Goal: Information Seeking & Learning: Learn about a topic

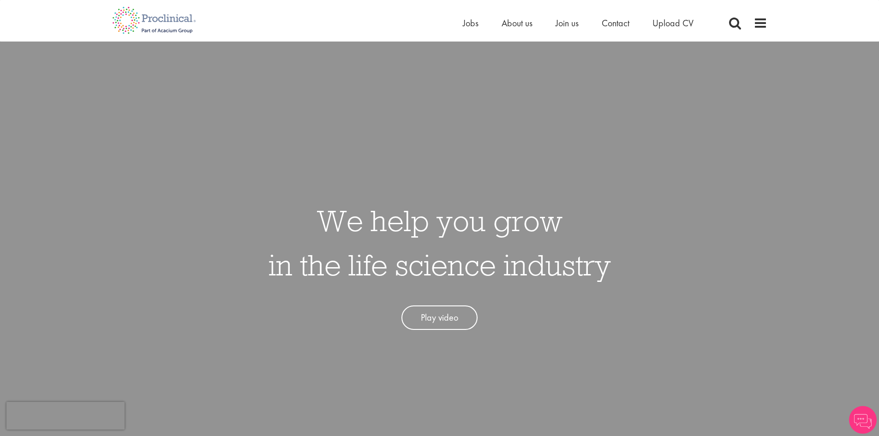
click at [439, 319] on link "Play video" at bounding box center [440, 318] width 76 height 24
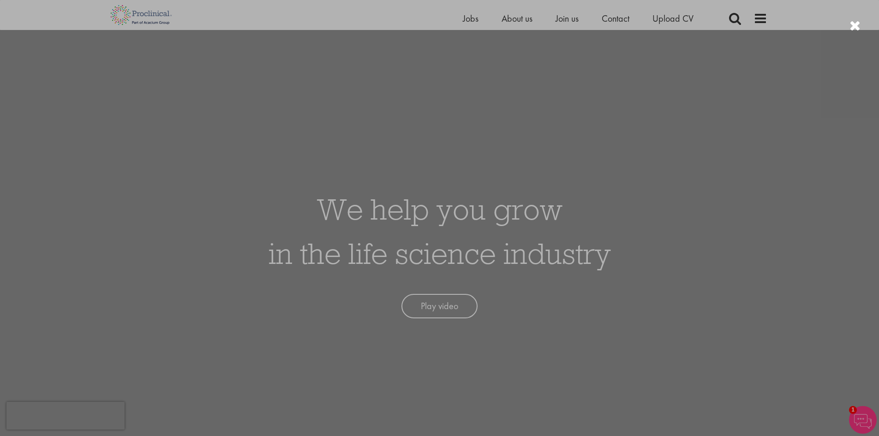
scroll to position [46, 0]
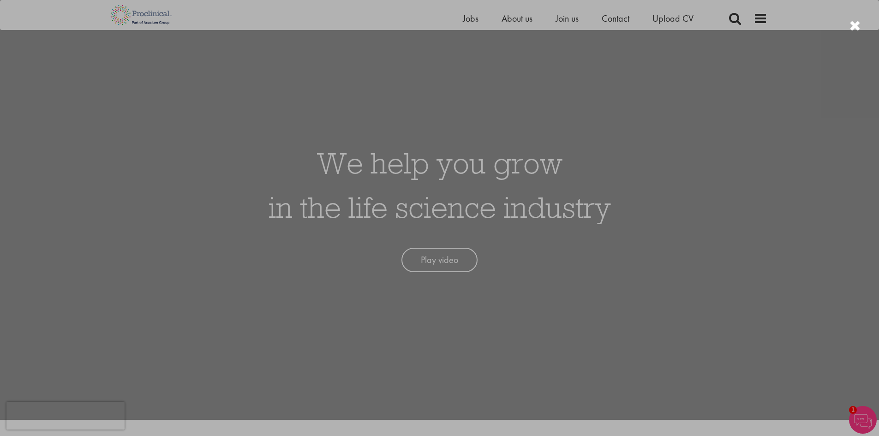
click at [191, 281] on div at bounding box center [439, 218] width 879 height 436
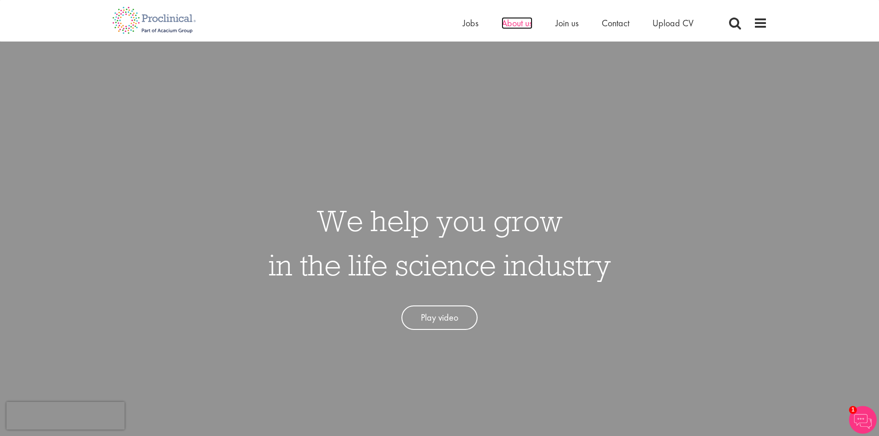
click at [511, 25] on span "About us" at bounding box center [517, 23] width 31 height 12
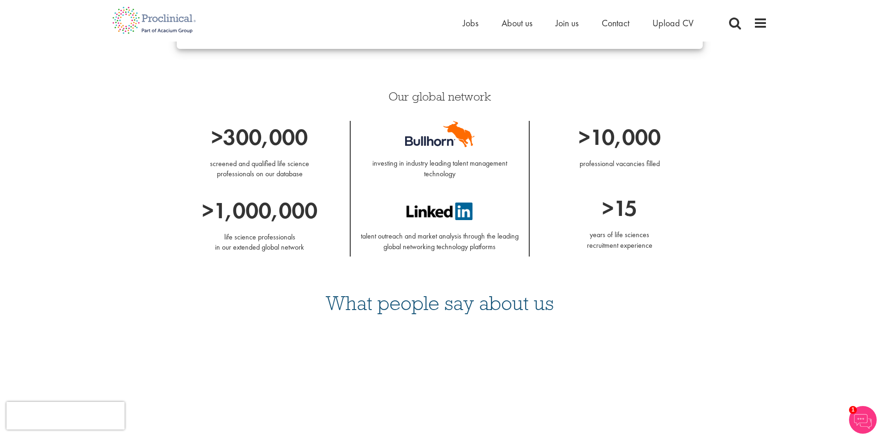
scroll to position [508, 0]
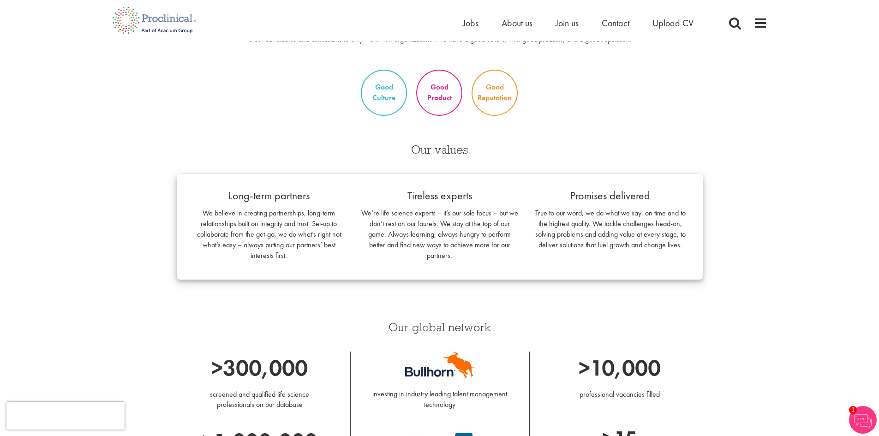
click at [868, 421] on img at bounding box center [863, 420] width 28 height 28
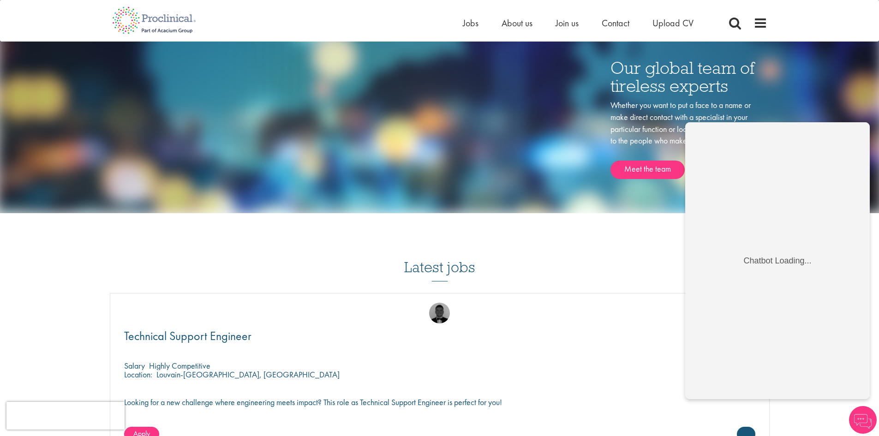
scroll to position [1016, 0]
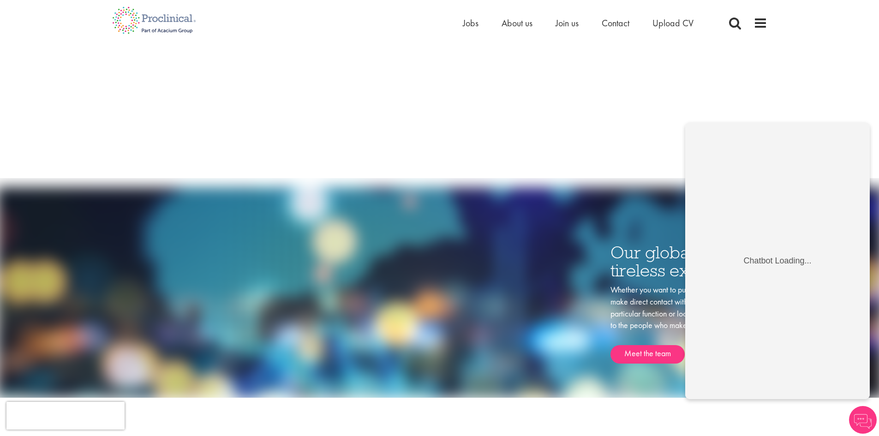
click at [547, 128] on div "What people say about us" at bounding box center [440, 74] width 656 height 146
click at [589, 134] on div "What people say about us" at bounding box center [440, 74] width 656 height 146
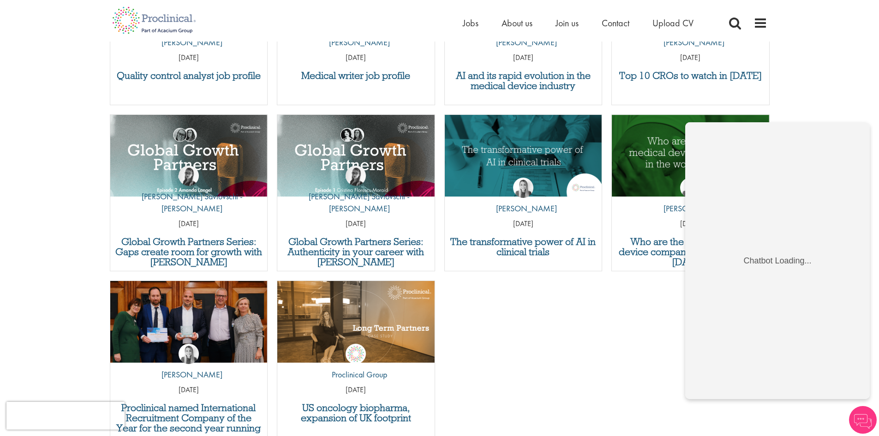
scroll to position [3324, 0]
